Goal: Task Accomplishment & Management: Complete application form

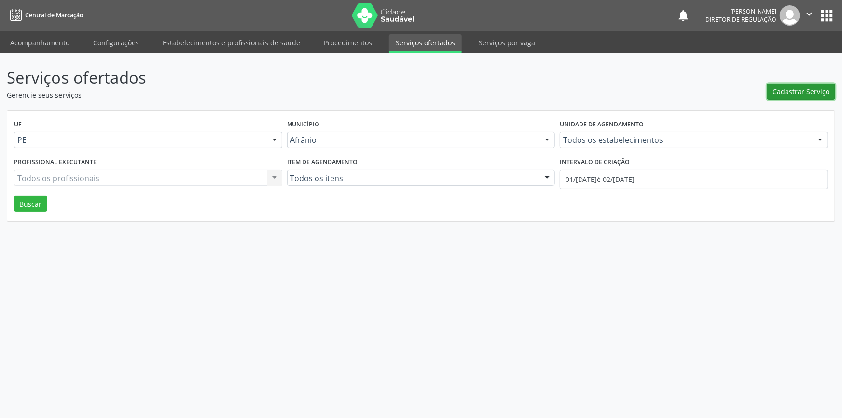
click at [781, 96] on button "Cadastrar Serviço" at bounding box center [801, 91] width 68 height 16
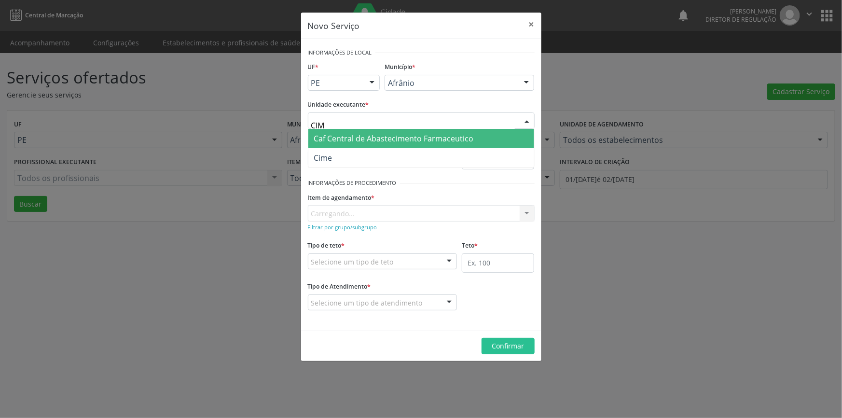
type input "CIME"
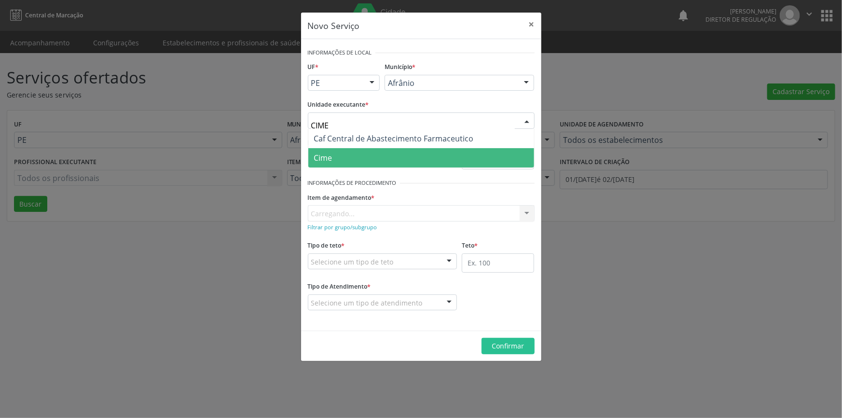
click at [352, 161] on span "Cime" at bounding box center [421, 157] width 226 height 19
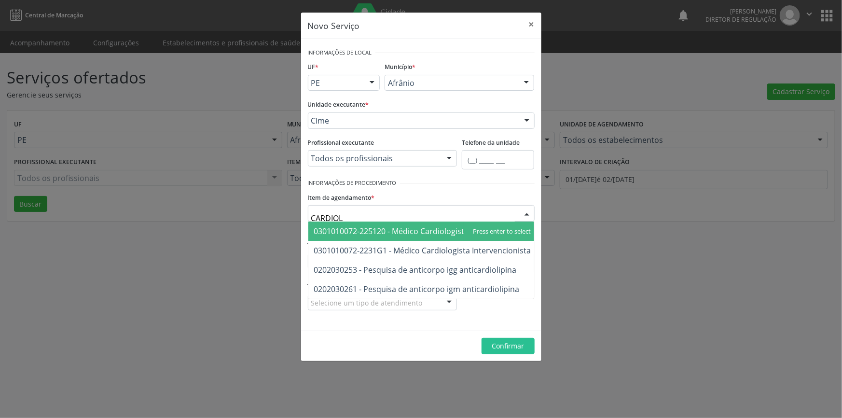
type input "CARDIOLO"
click at [371, 223] on span "0301010072-225120 - Médico Cardiologista" at bounding box center [422, 230] width 229 height 19
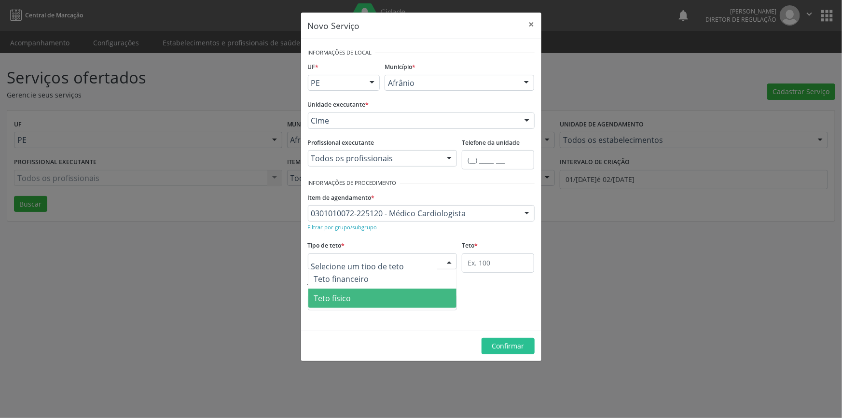
click at [369, 296] on span "Teto físico" at bounding box center [382, 297] width 149 height 19
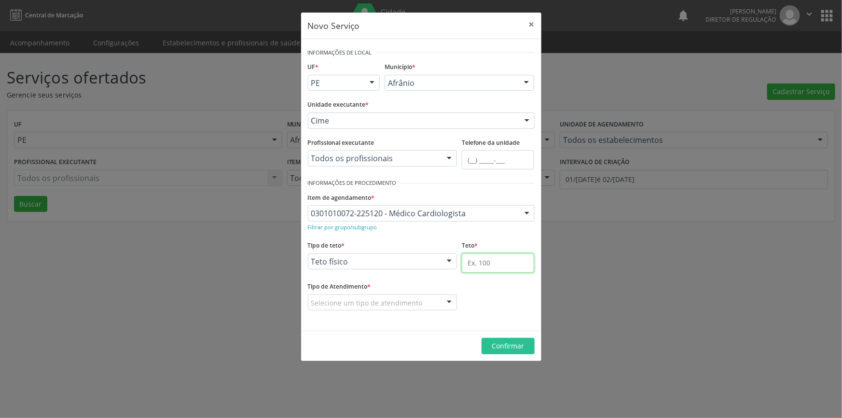
click at [511, 260] on input "text" at bounding box center [498, 262] width 72 height 19
type input "1"
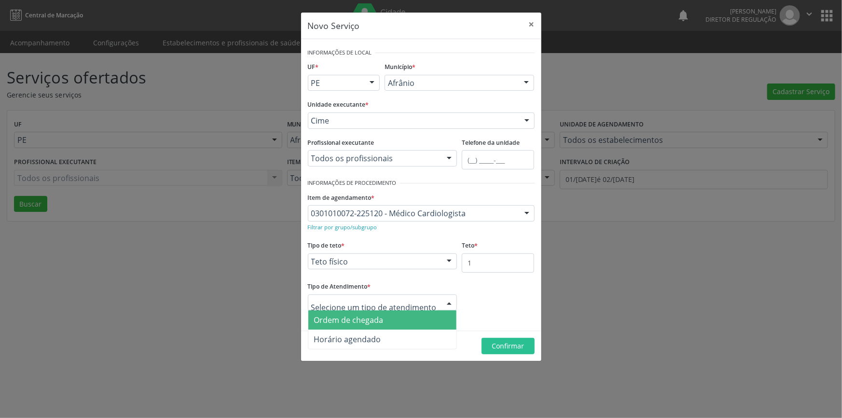
click at [372, 323] on span "Ordem de chegada" at bounding box center [348, 320] width 69 height 11
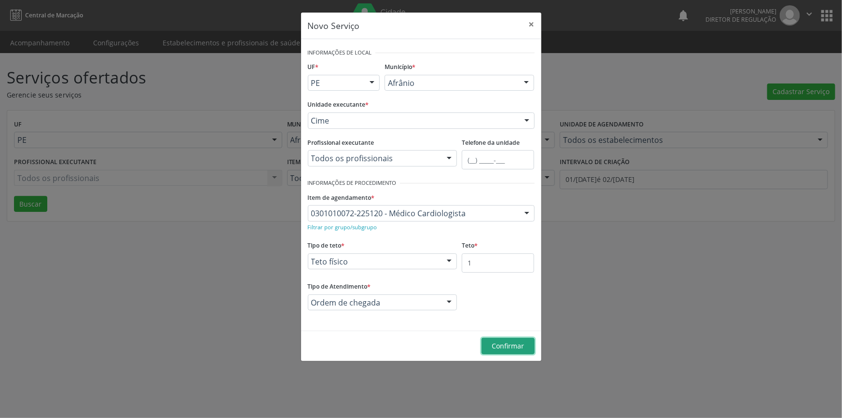
click at [497, 349] on span "Confirmar" at bounding box center [508, 345] width 32 height 9
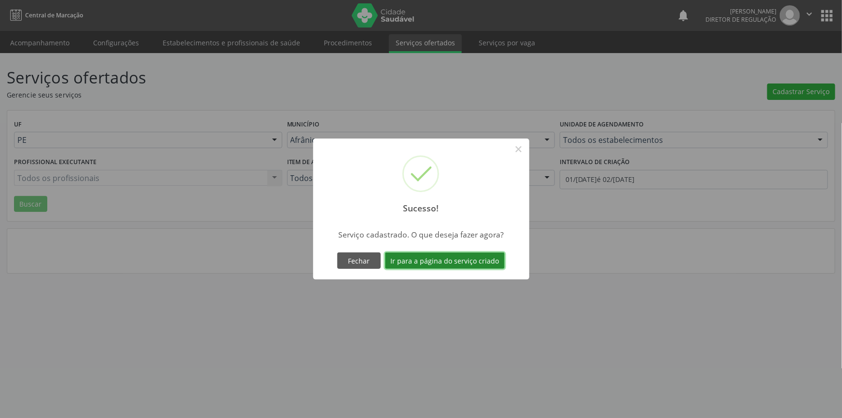
click at [446, 260] on button "Ir para a página do serviço criado" at bounding box center [445, 260] width 120 height 16
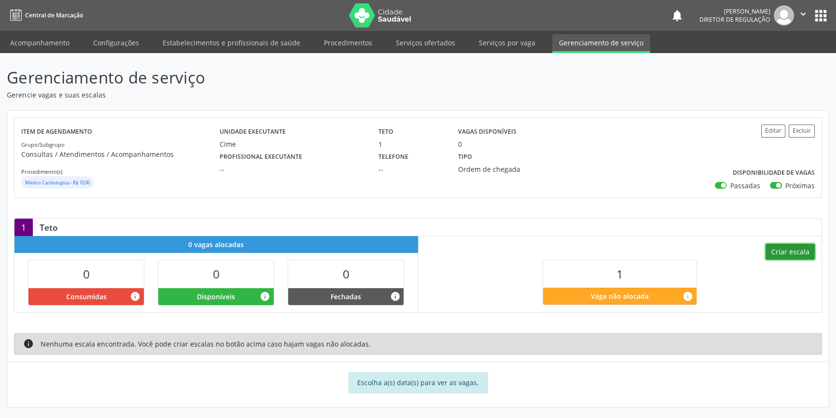
click at [792, 249] on button "Criar escala" at bounding box center [789, 252] width 49 height 16
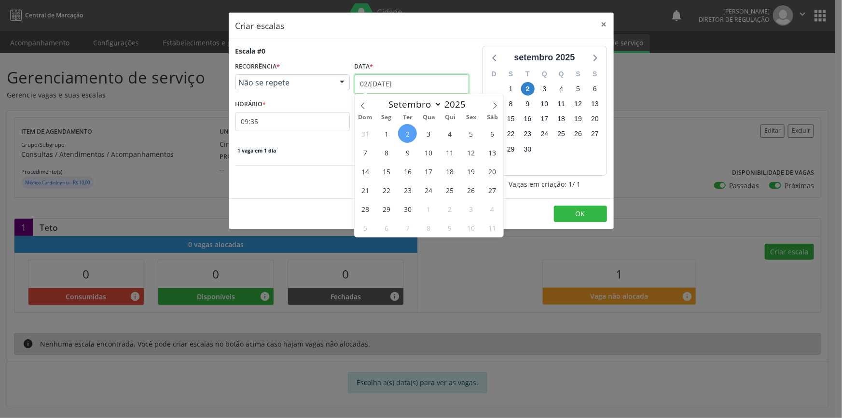
click at [439, 92] on body "Central de Marcação notifications [PERSON_NAME] Diretor de regulação  Configur…" at bounding box center [421, 209] width 842 height 418
click at [453, 137] on span "4" at bounding box center [449, 133] width 19 height 19
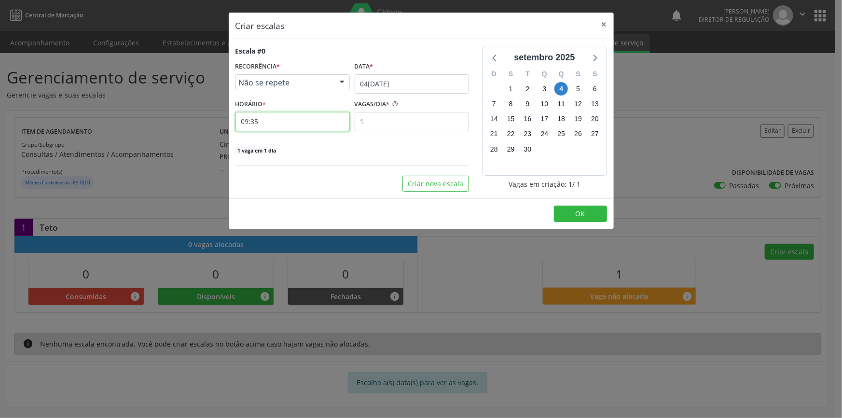
click at [262, 119] on input "09:35" at bounding box center [292, 121] width 114 height 19
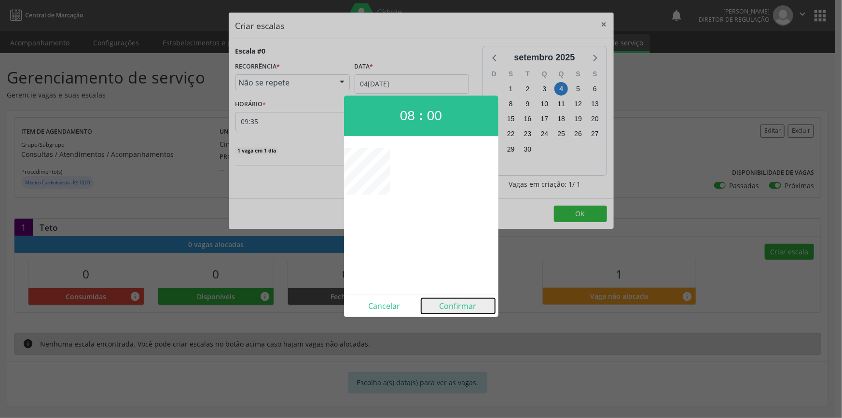
click at [463, 302] on button "Confirmar" at bounding box center [458, 305] width 74 height 15
type input "08:00"
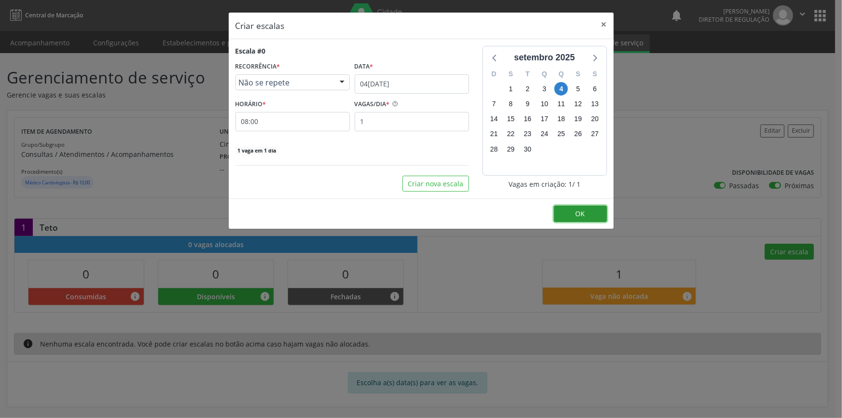
click at [573, 211] on button "OK" at bounding box center [580, 213] width 53 height 16
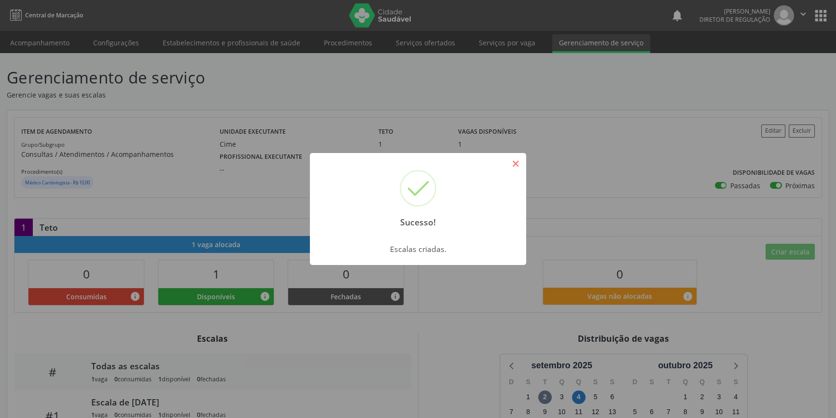
click at [518, 163] on button "×" at bounding box center [515, 163] width 16 height 16
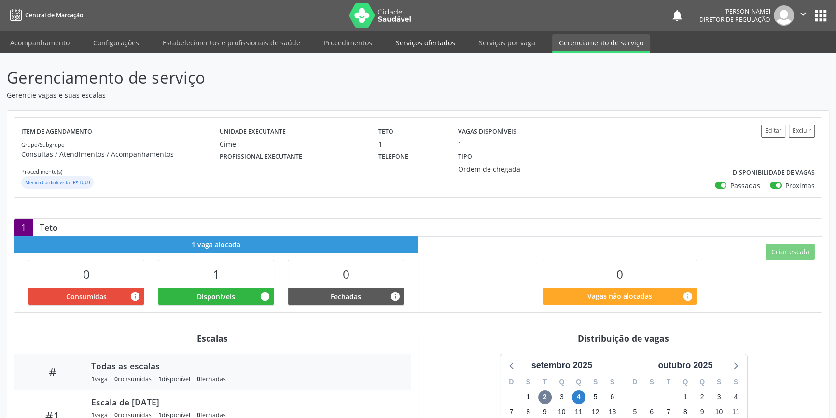
click at [420, 46] on link "Serviços ofertados" at bounding box center [425, 42] width 73 height 17
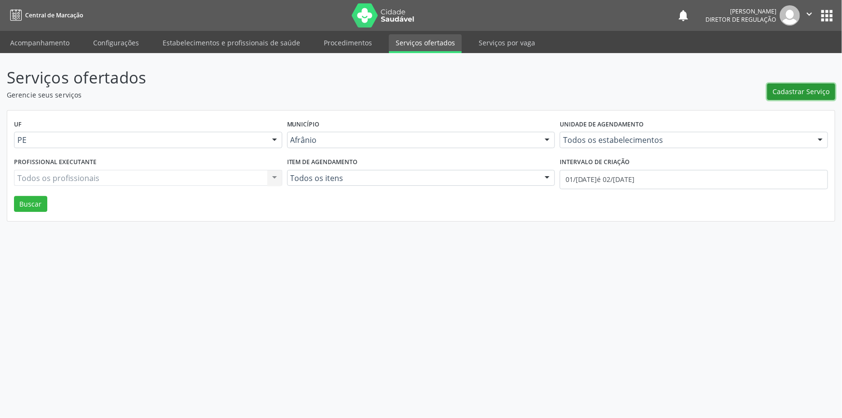
click at [812, 96] on button "Cadastrar Serviço" at bounding box center [801, 91] width 68 height 16
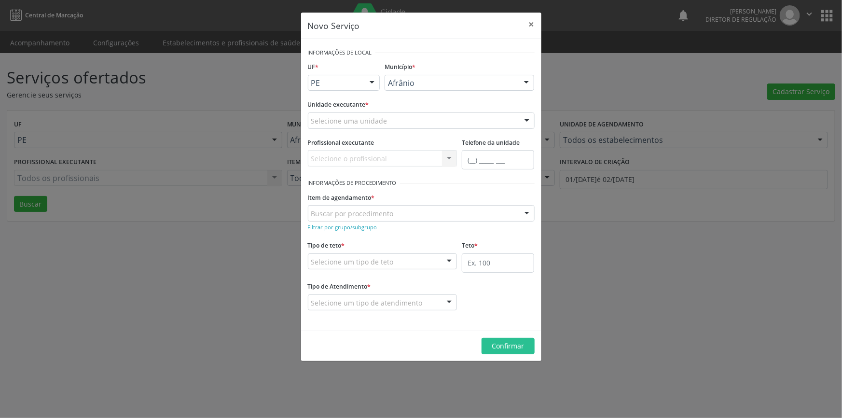
click at [393, 122] on div "Selecione uma unidade" at bounding box center [421, 120] width 227 height 16
drag, startPoint x: 393, startPoint y: 122, endPoint x: 62, endPoint y: 107, distance: 330.8
click at [62, 107] on div "Novo Serviço × Informações de Local UF * PE BA PE Nenhum resultado encontrado p…" at bounding box center [421, 209] width 842 height 418
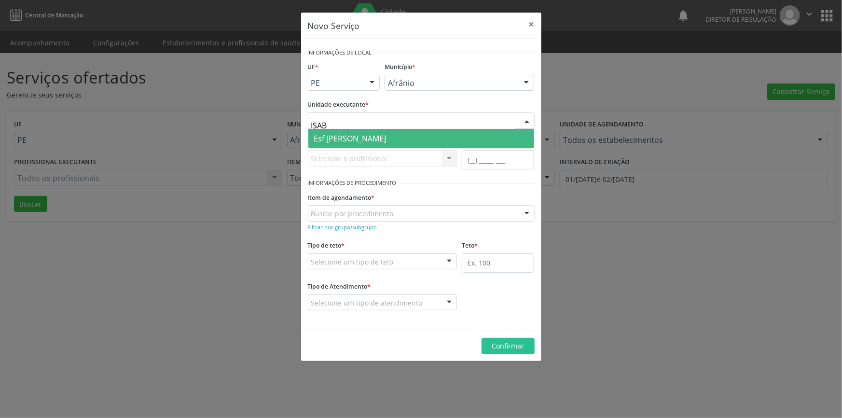
type input "ISABE"
click at [346, 133] on span "Esf [PERSON_NAME]" at bounding box center [350, 138] width 72 height 11
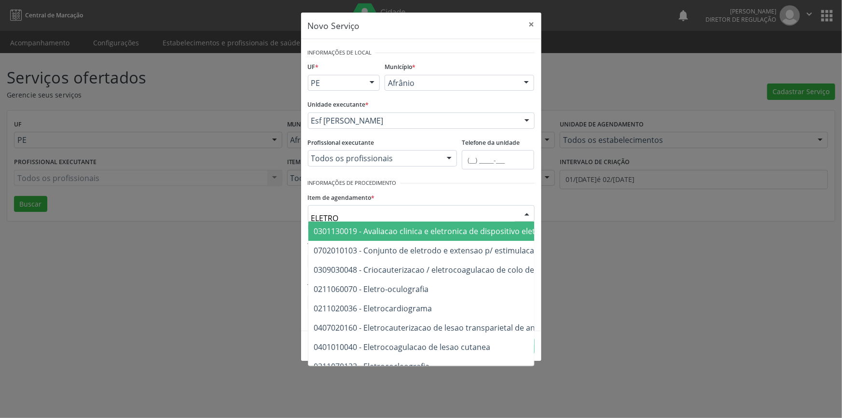
type input "ELETROC"
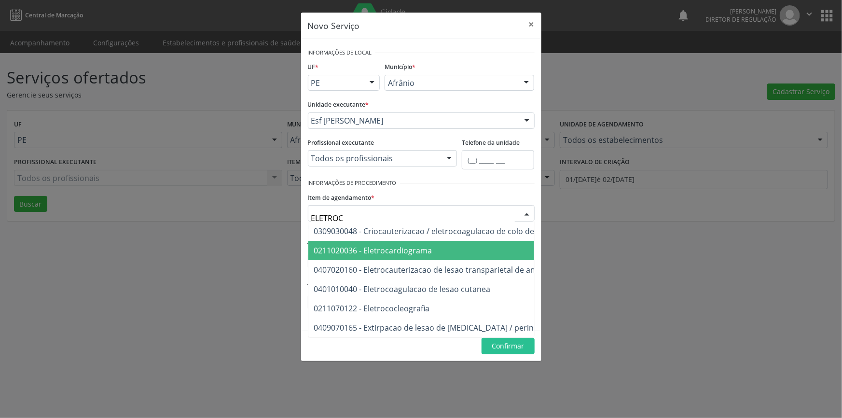
click at [387, 249] on span "0211020036 - Eletrocardiograma" at bounding box center [373, 250] width 118 height 11
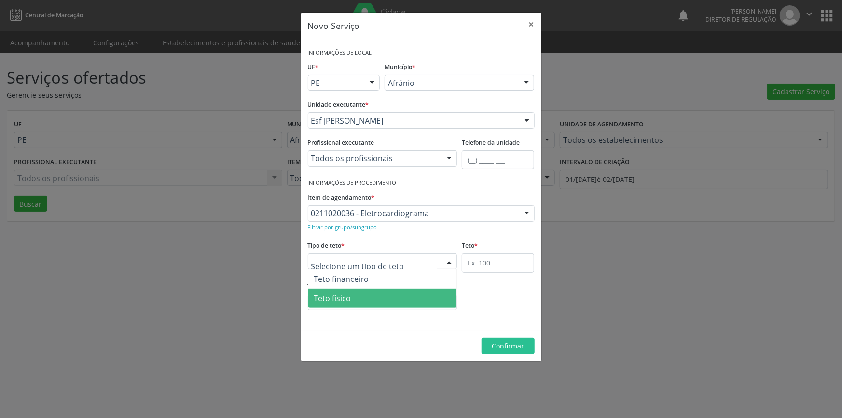
click at [362, 292] on span "Teto físico" at bounding box center [382, 297] width 149 height 19
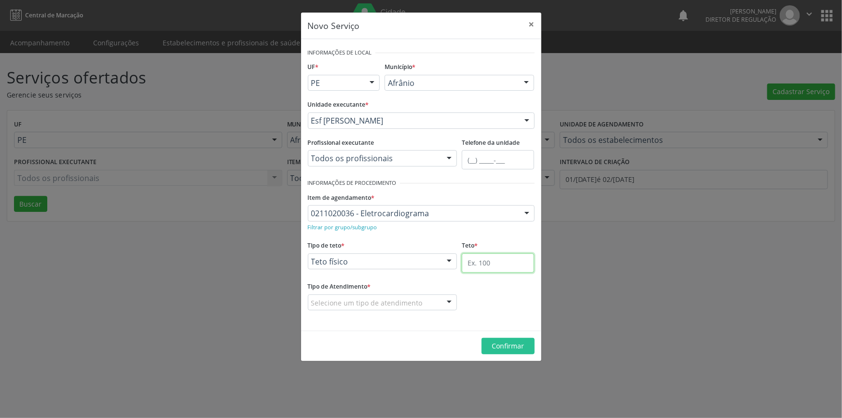
click at [488, 261] on input "text" at bounding box center [498, 262] width 72 height 19
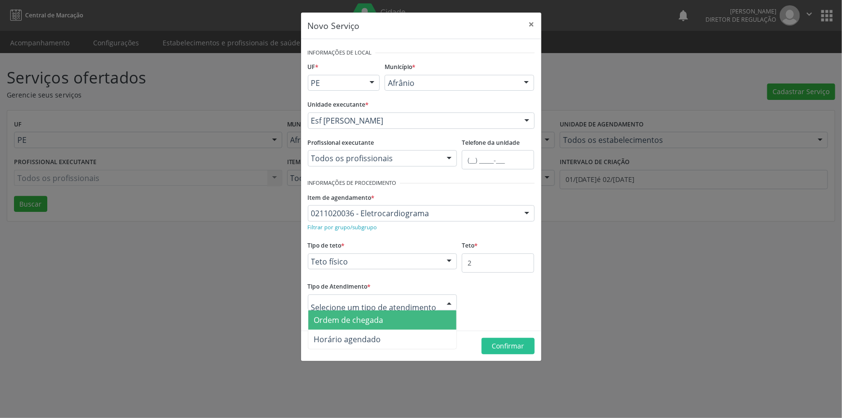
click at [399, 309] on div at bounding box center [383, 302] width 150 height 16
click at [484, 268] on input "2" at bounding box center [498, 262] width 72 height 19
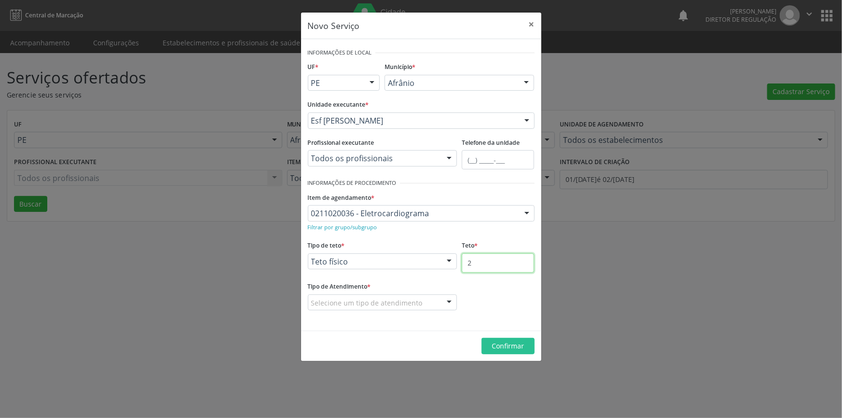
drag, startPoint x: 484, startPoint y: 268, endPoint x: 450, endPoint y: 272, distance: 34.4
click at [450, 272] on div "Tipo de teto * Teto físico Teto financeiro Teto físico Nenhum resultado encontr…" at bounding box center [421, 258] width 232 height 41
type input "1"
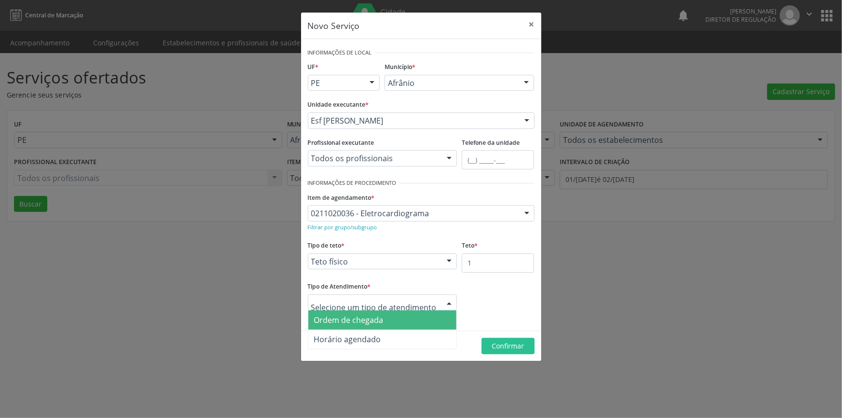
click at [386, 323] on span "Ordem de chegada" at bounding box center [382, 319] width 149 height 19
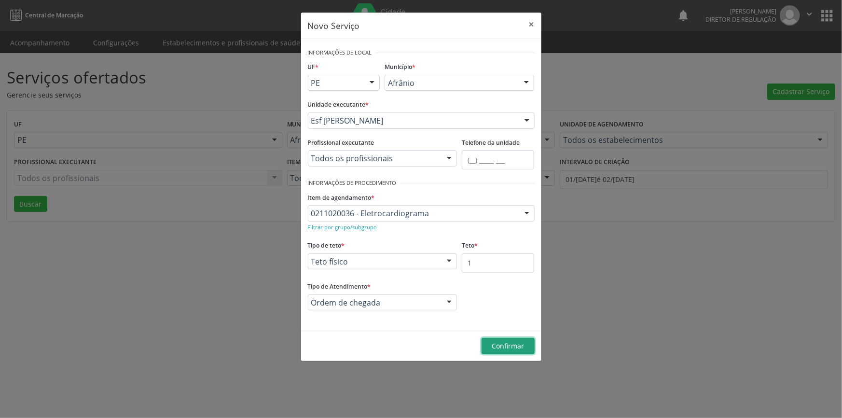
click at [502, 343] on span "Confirmar" at bounding box center [508, 345] width 32 height 9
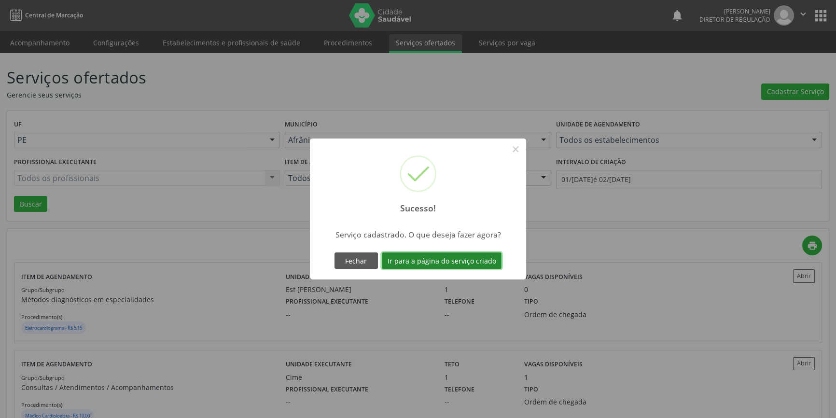
click at [453, 262] on button "Ir para a página do serviço criado" at bounding box center [442, 260] width 120 height 16
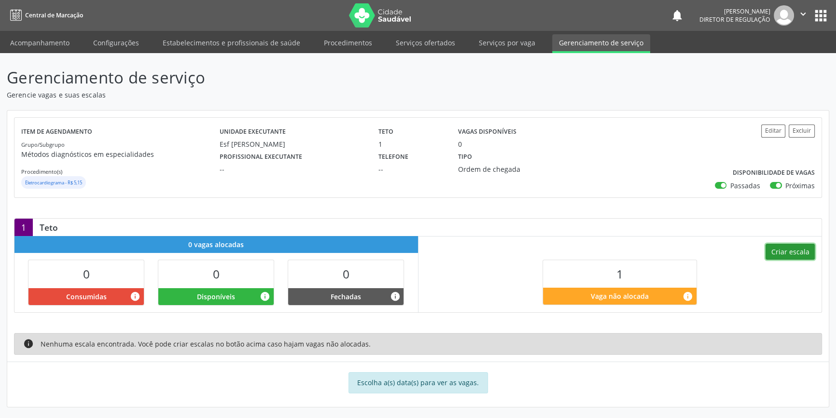
click at [781, 255] on button "Criar escala" at bounding box center [789, 252] width 49 height 16
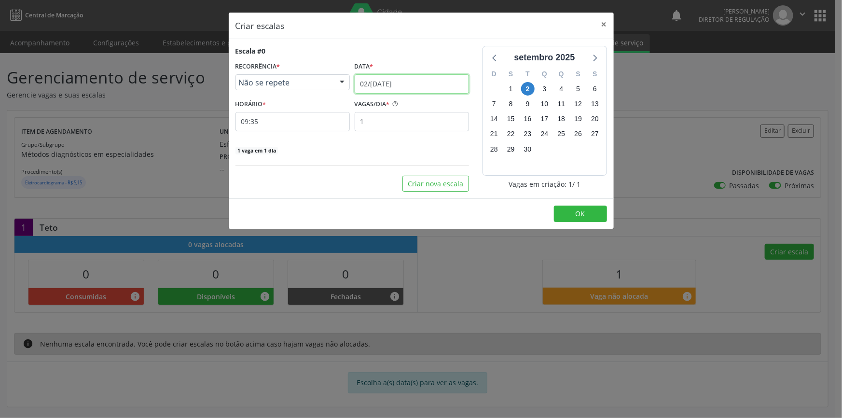
click at [413, 87] on input "02/[DATE]" at bounding box center [412, 83] width 114 height 19
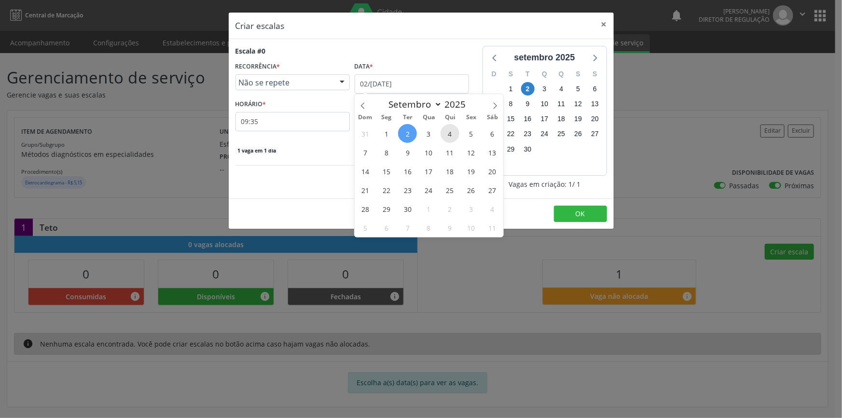
click at [452, 139] on span "4" at bounding box center [449, 133] width 19 height 19
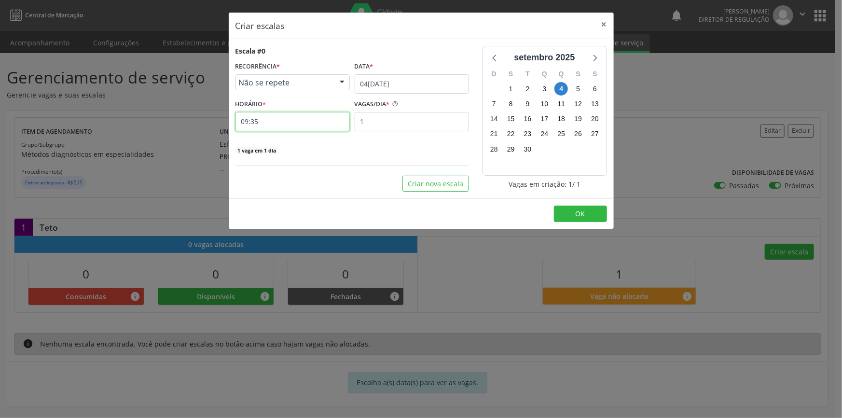
click at [285, 122] on input "09:35" at bounding box center [292, 121] width 114 height 19
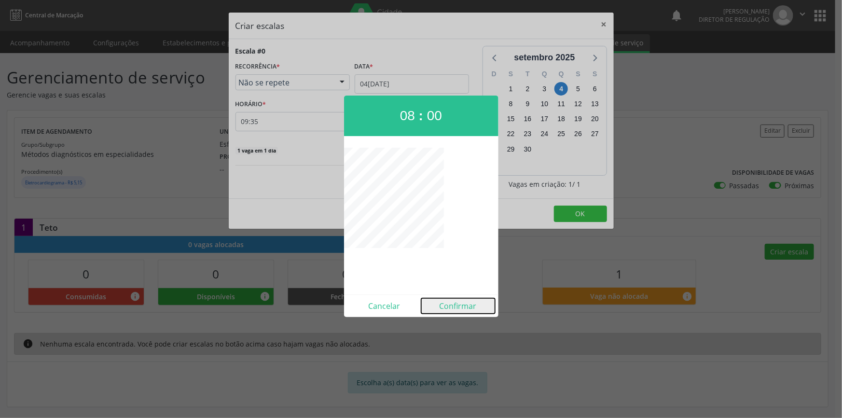
click at [466, 300] on button "Confirmar" at bounding box center [458, 305] width 74 height 15
type input "08:00"
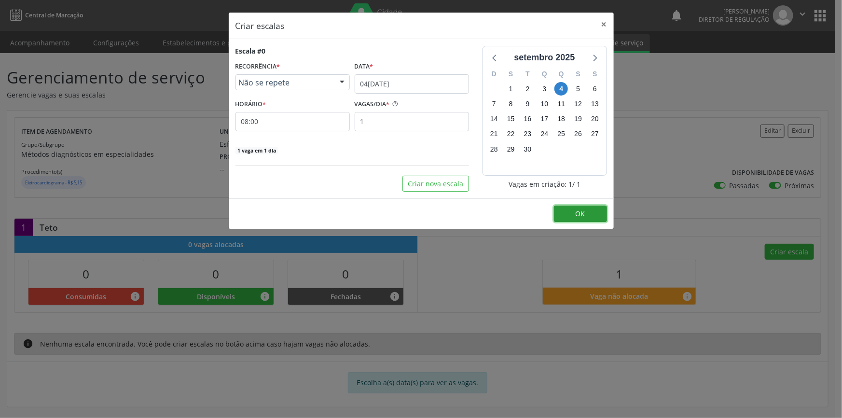
click at [573, 212] on button "OK" at bounding box center [580, 213] width 53 height 16
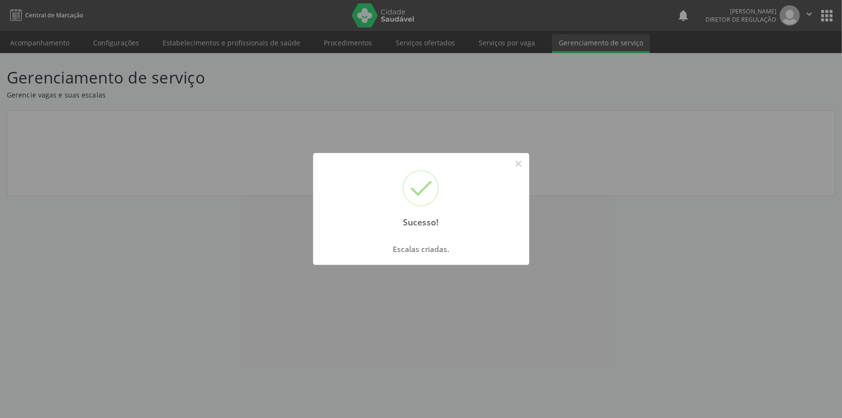
click at [516, 167] on button "×" at bounding box center [518, 163] width 16 height 16
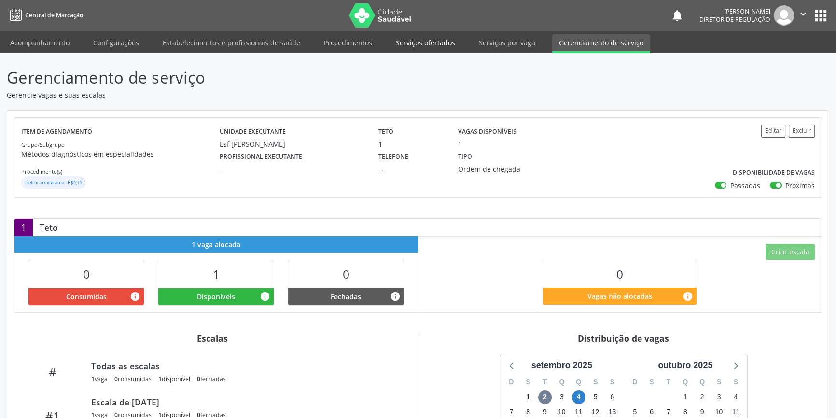
click at [431, 45] on link "Serviços ofertados" at bounding box center [425, 42] width 73 height 17
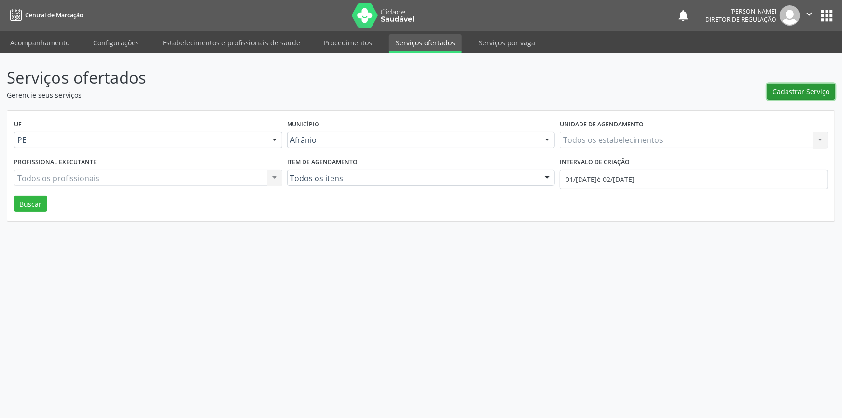
click at [798, 92] on span "Cadastrar Serviço" at bounding box center [801, 91] width 57 height 10
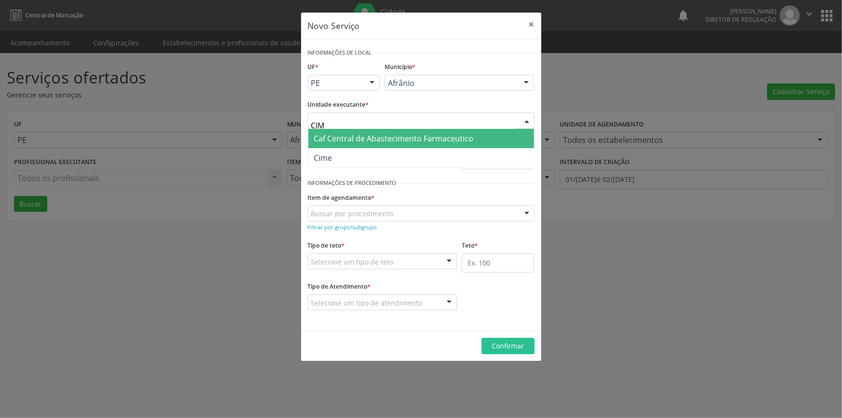
type input "CIME"
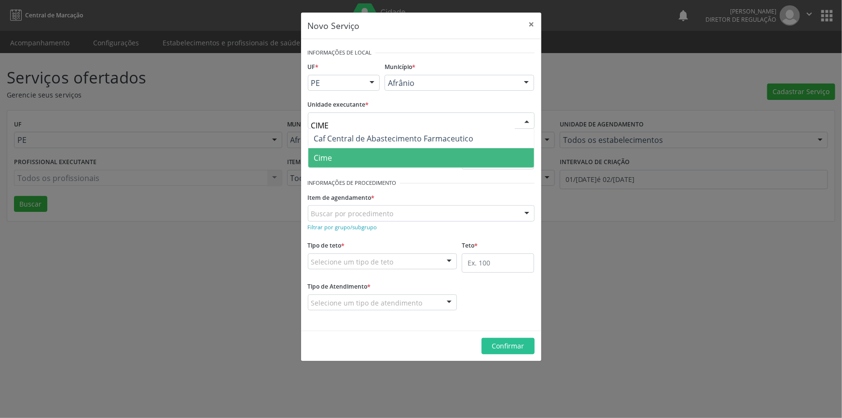
click at [342, 156] on span "Cime" at bounding box center [421, 157] width 226 height 19
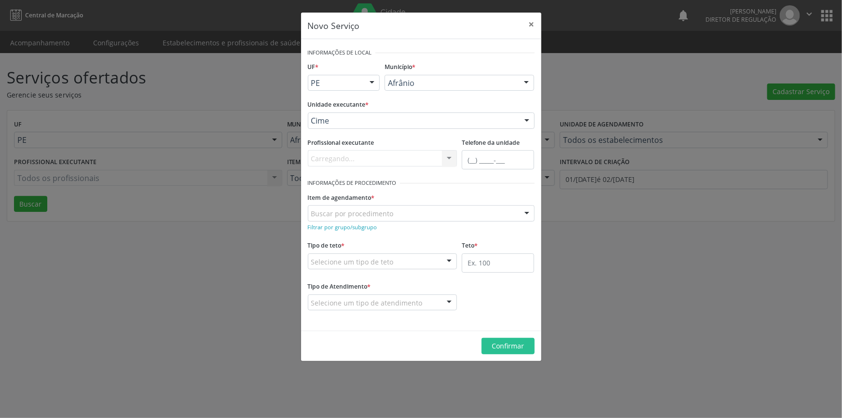
click at [357, 219] on div "Buscar por procedimento" at bounding box center [421, 213] width 227 height 16
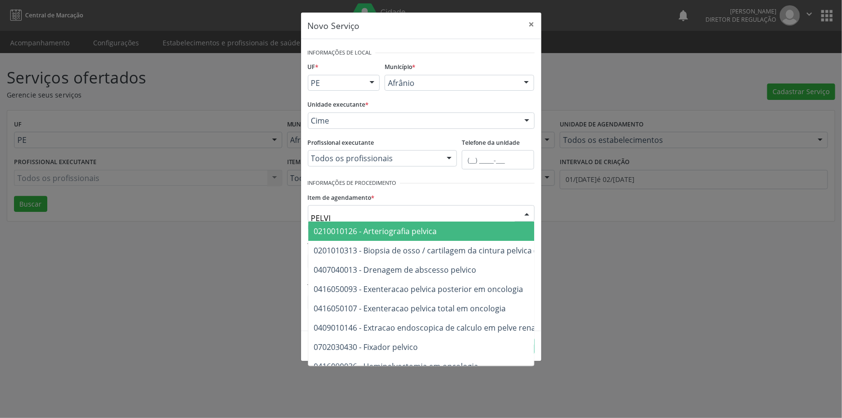
type input "PELVIC"
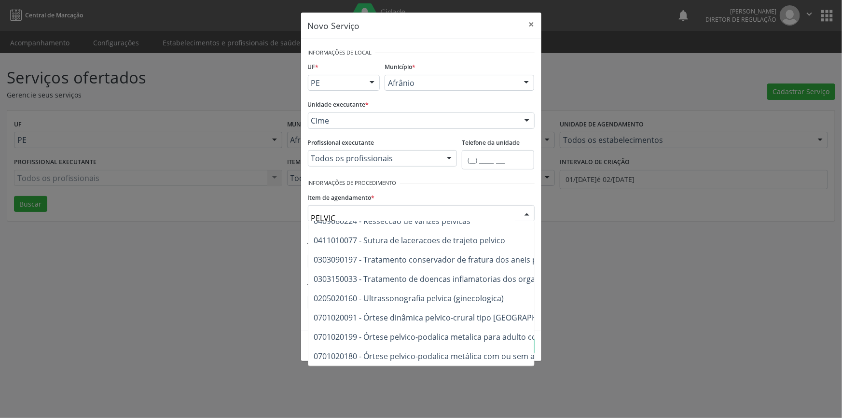
scroll to position [190, 0]
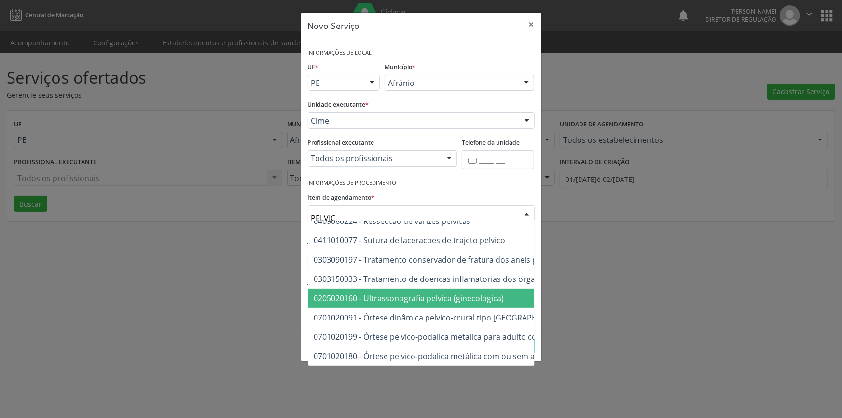
click at [443, 294] on span "0205020160 - Ultrassonografia pelvica (ginecologica)" at bounding box center [409, 298] width 190 height 11
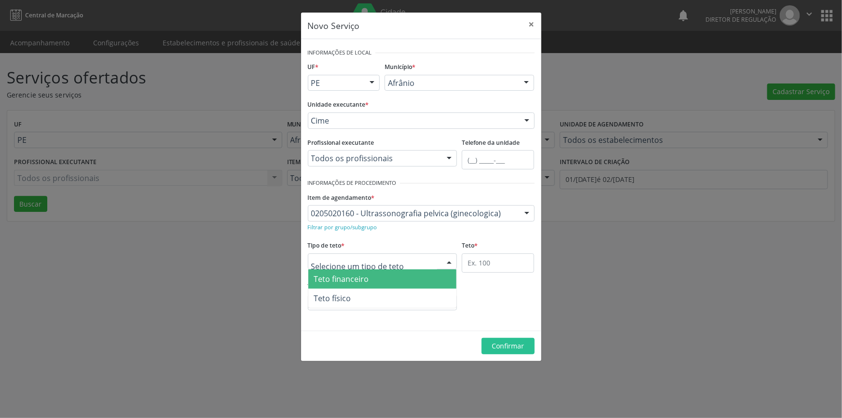
click at [431, 261] on div at bounding box center [383, 261] width 150 height 16
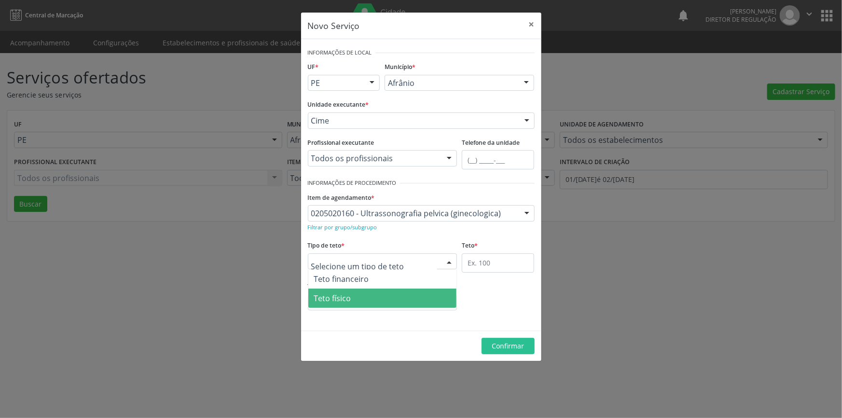
click at [381, 303] on span "Teto físico" at bounding box center [382, 297] width 149 height 19
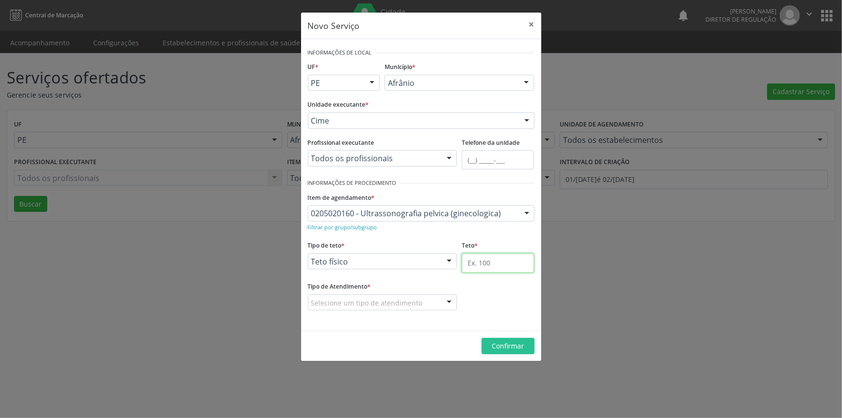
click at [476, 260] on input "text" at bounding box center [498, 262] width 72 height 19
type input "1"
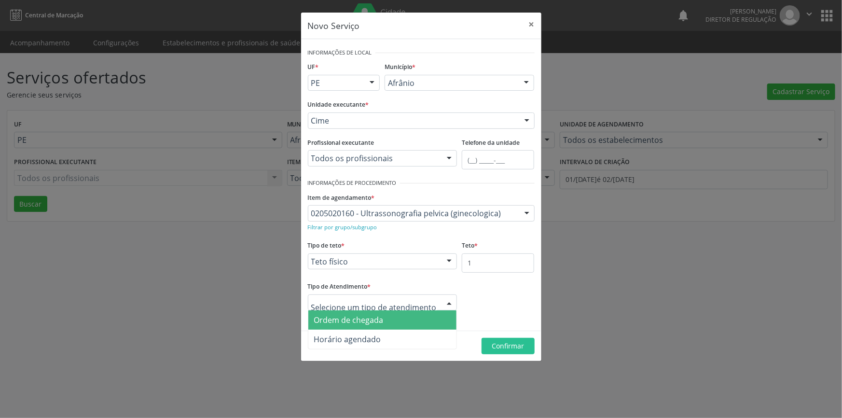
drag, startPoint x: 425, startPoint y: 295, endPoint x: 409, endPoint y: 306, distance: 19.8
click at [425, 295] on div at bounding box center [383, 302] width 150 height 16
click at [391, 317] on span "Ordem de chegada" at bounding box center [382, 319] width 149 height 19
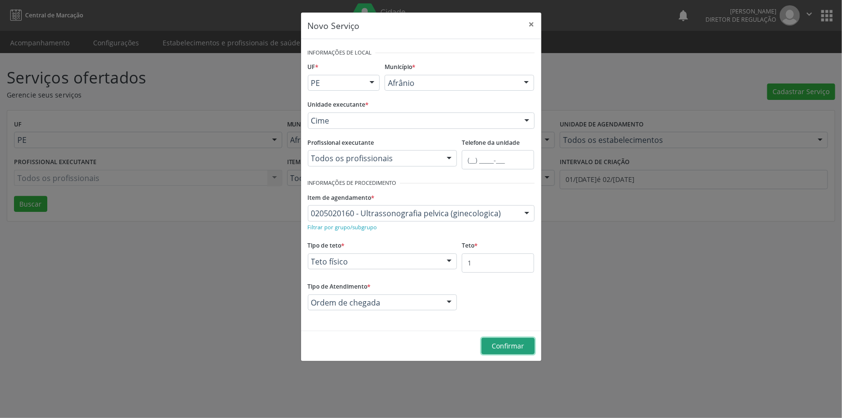
click at [506, 347] on span "Confirmar" at bounding box center [508, 345] width 32 height 9
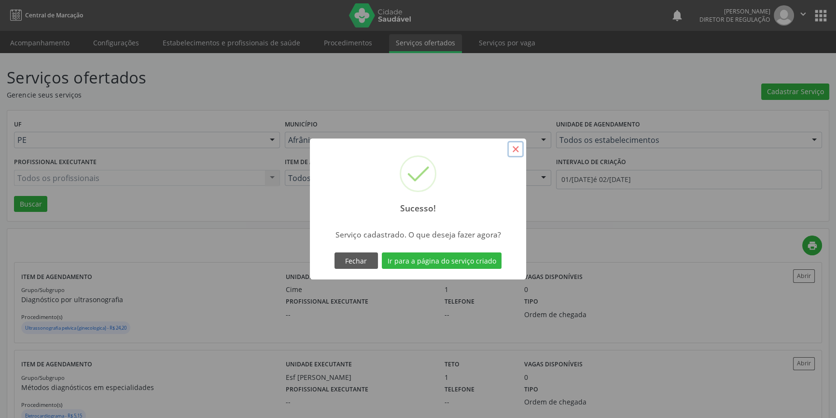
click at [514, 149] on button "×" at bounding box center [515, 149] width 16 height 16
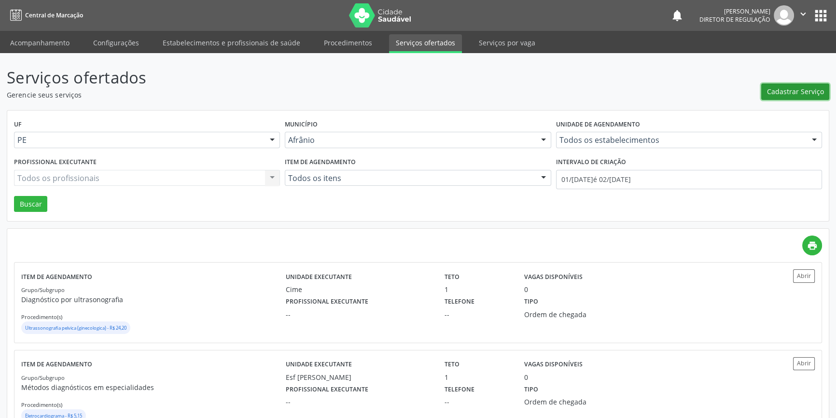
click at [814, 87] on span "Cadastrar Serviço" at bounding box center [795, 91] width 57 height 10
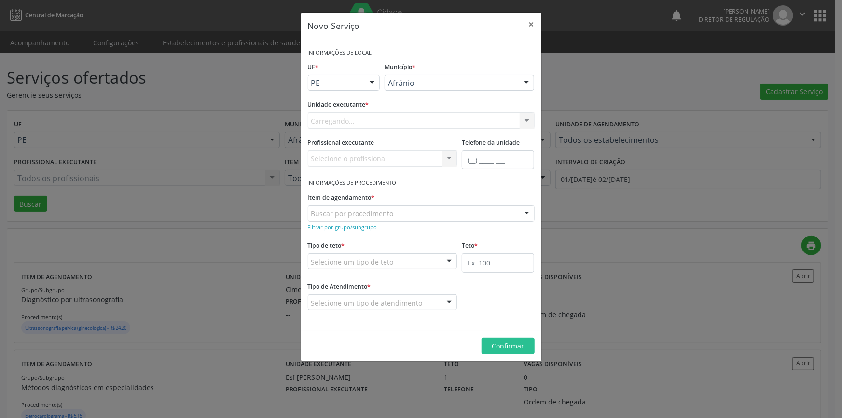
click at [413, 124] on div "Carregando... Nenhum resultado encontrado para: " " Não há nenhuma opção para s…" at bounding box center [421, 120] width 227 height 16
click at [413, 124] on div "Selecione uma unidade" at bounding box center [421, 120] width 227 height 16
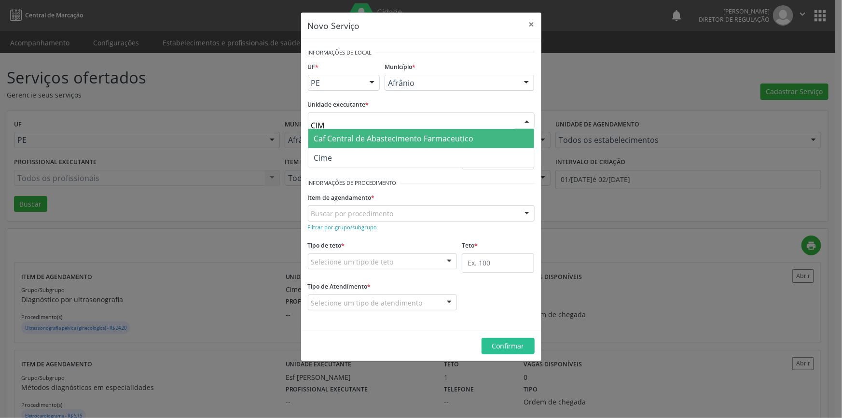
type input "CIME"
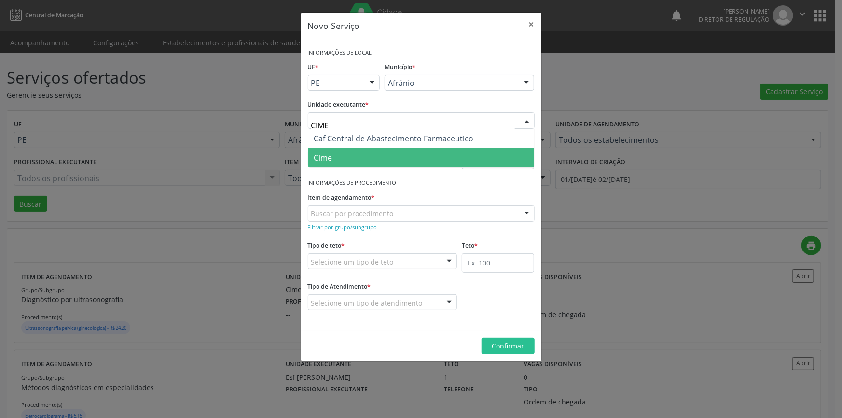
click at [366, 154] on span "Cime" at bounding box center [421, 157] width 226 height 19
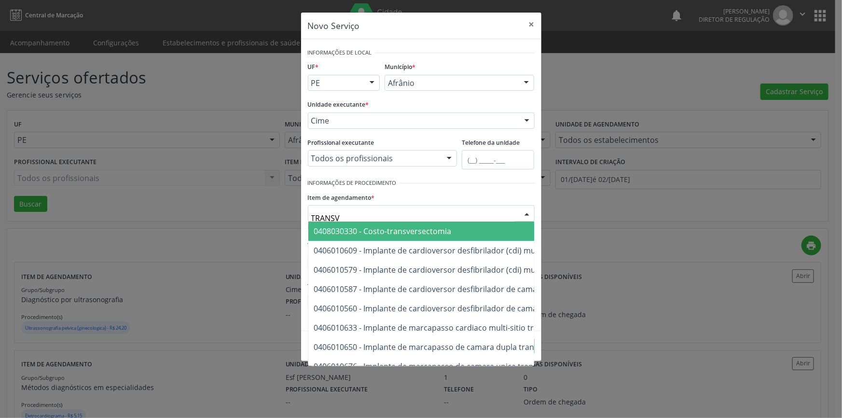
type input "TRANSVA"
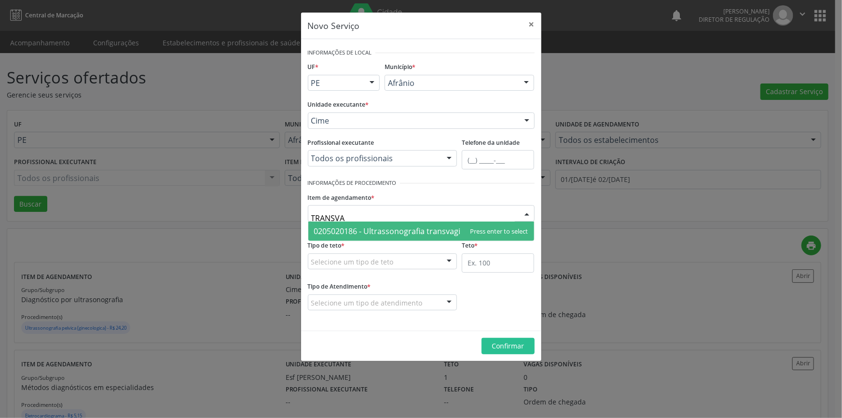
click at [366, 224] on span "0205020186 - Ultrassonografia transvaginal" at bounding box center [421, 230] width 226 height 19
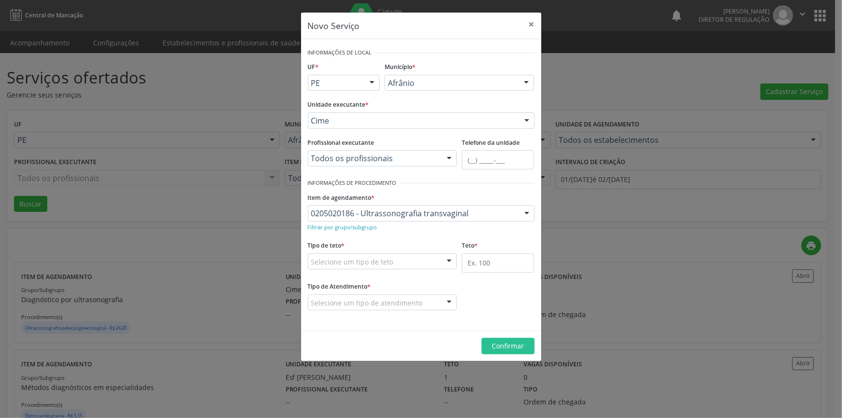
click at [362, 270] on fieldset "Tipo de teto * Selecione um tipo de teto Teto financeiro Teto físico Nenhum res…" at bounding box center [383, 257] width 150 height 38
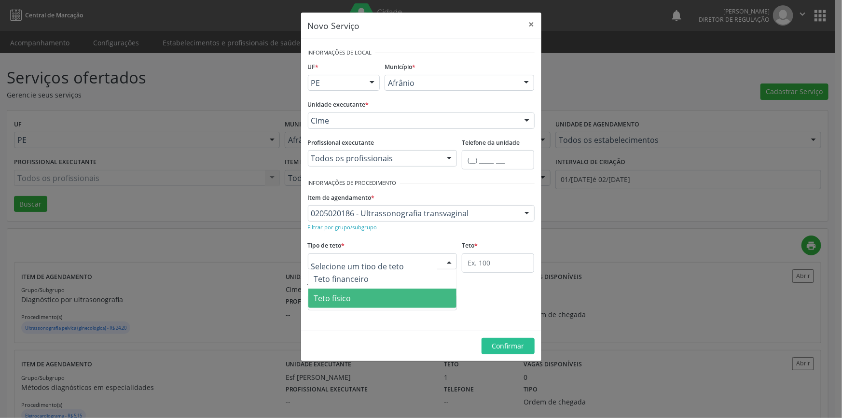
drag, startPoint x: 353, startPoint y: 297, endPoint x: 459, endPoint y: 274, distance: 108.3
click at [354, 297] on span "Teto físico" at bounding box center [382, 297] width 149 height 19
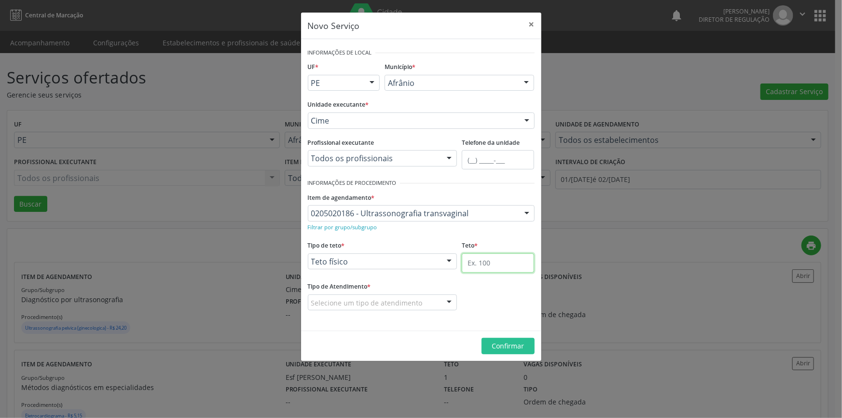
click at [487, 262] on input "text" at bounding box center [498, 262] width 72 height 19
type input "1"
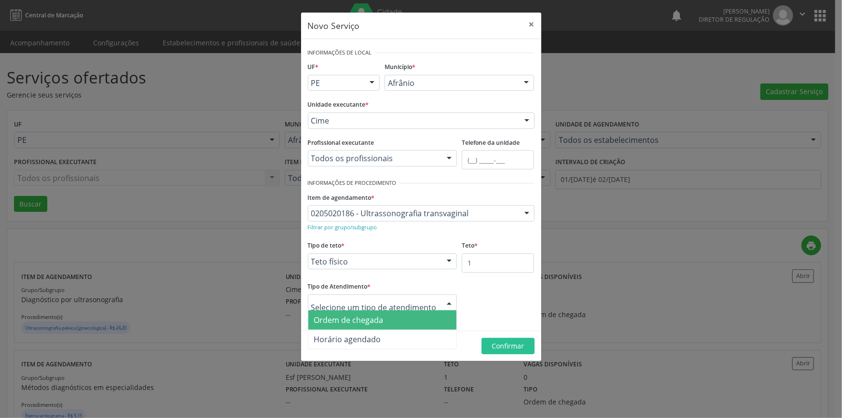
click at [393, 308] on div at bounding box center [383, 302] width 150 height 16
click at [384, 316] on span "Ordem de chegada" at bounding box center [382, 319] width 149 height 19
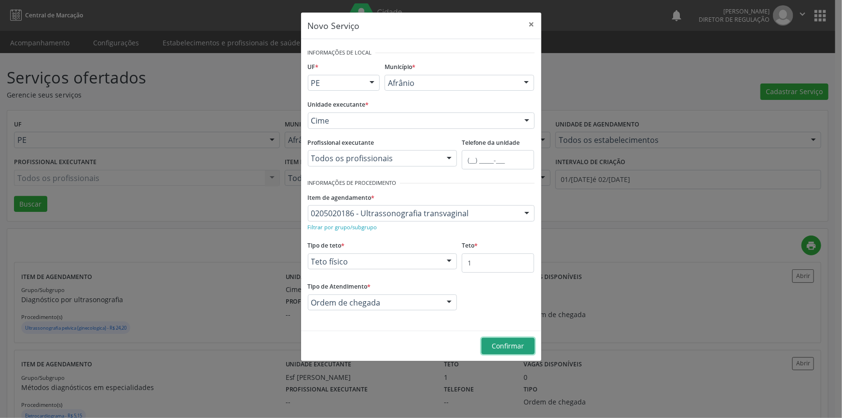
click at [521, 348] on span "Confirmar" at bounding box center [508, 345] width 32 height 9
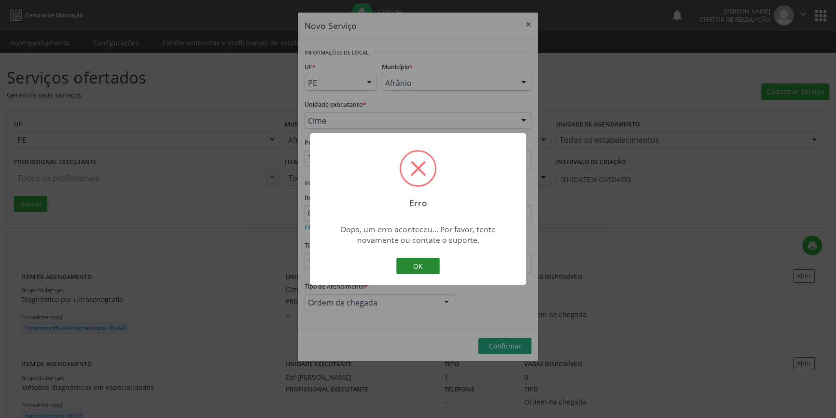
click at [424, 260] on button "OK" at bounding box center [417, 266] width 43 height 16
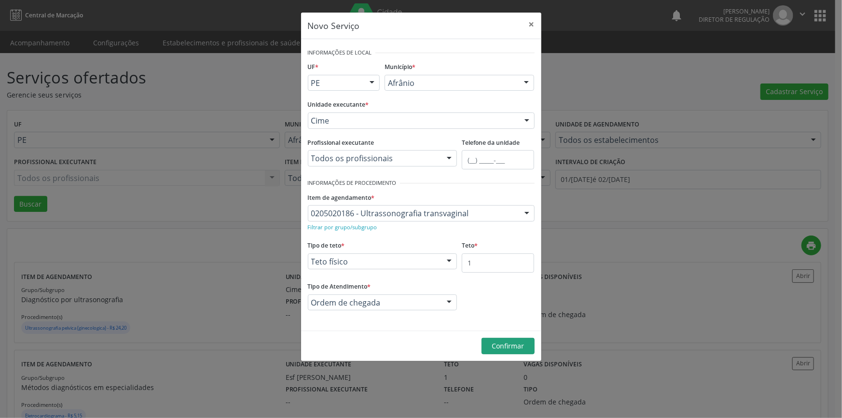
click at [511, 337] on footer "Confirmar" at bounding box center [421, 345] width 240 height 30
click at [510, 339] on button "Confirmar" at bounding box center [507, 346] width 53 height 16
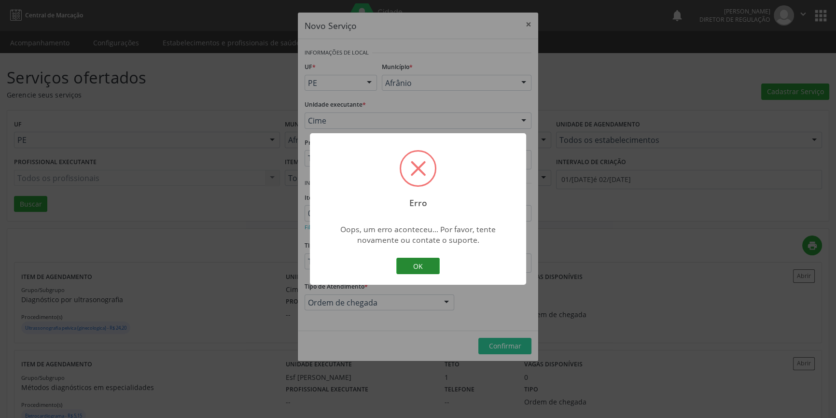
click at [424, 265] on button "OK" at bounding box center [417, 266] width 43 height 16
